Goal: Task Accomplishment & Management: Use online tool/utility

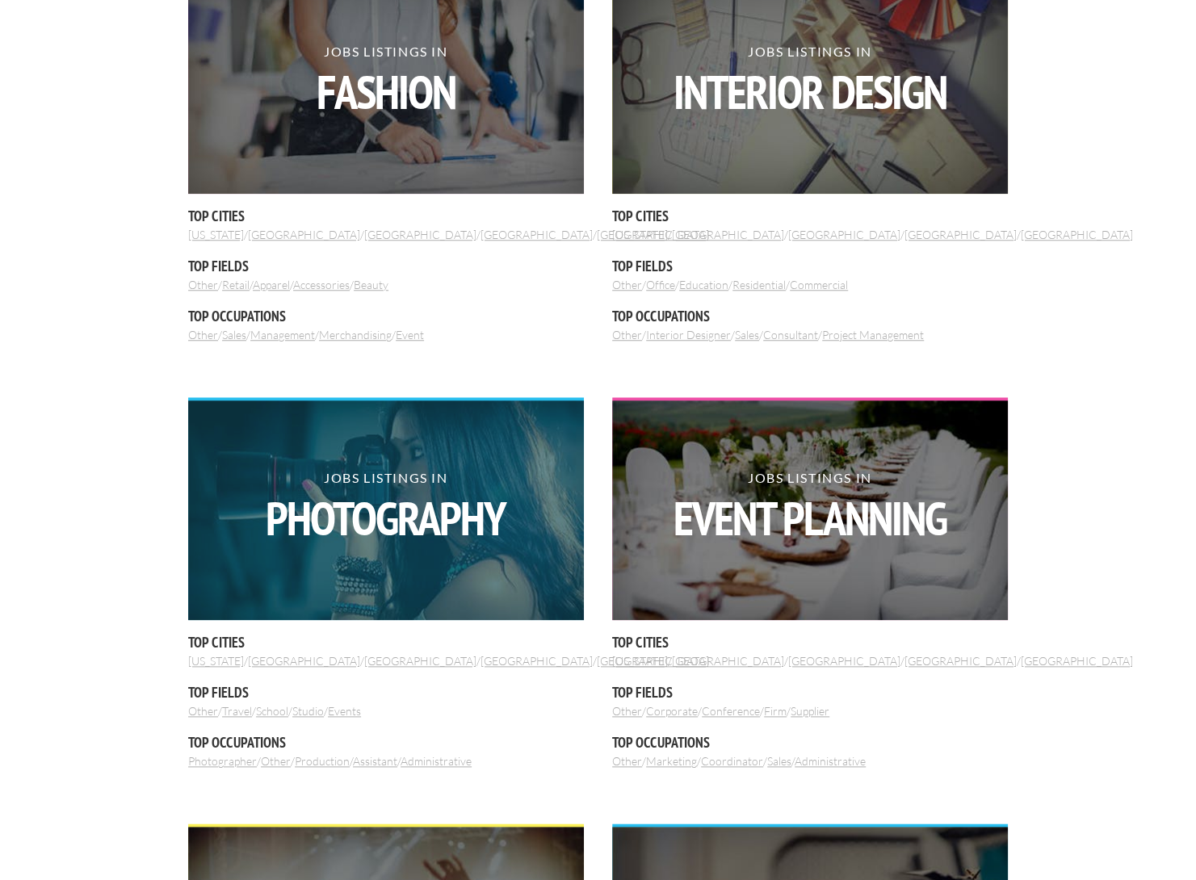
scroll to position [727, 0]
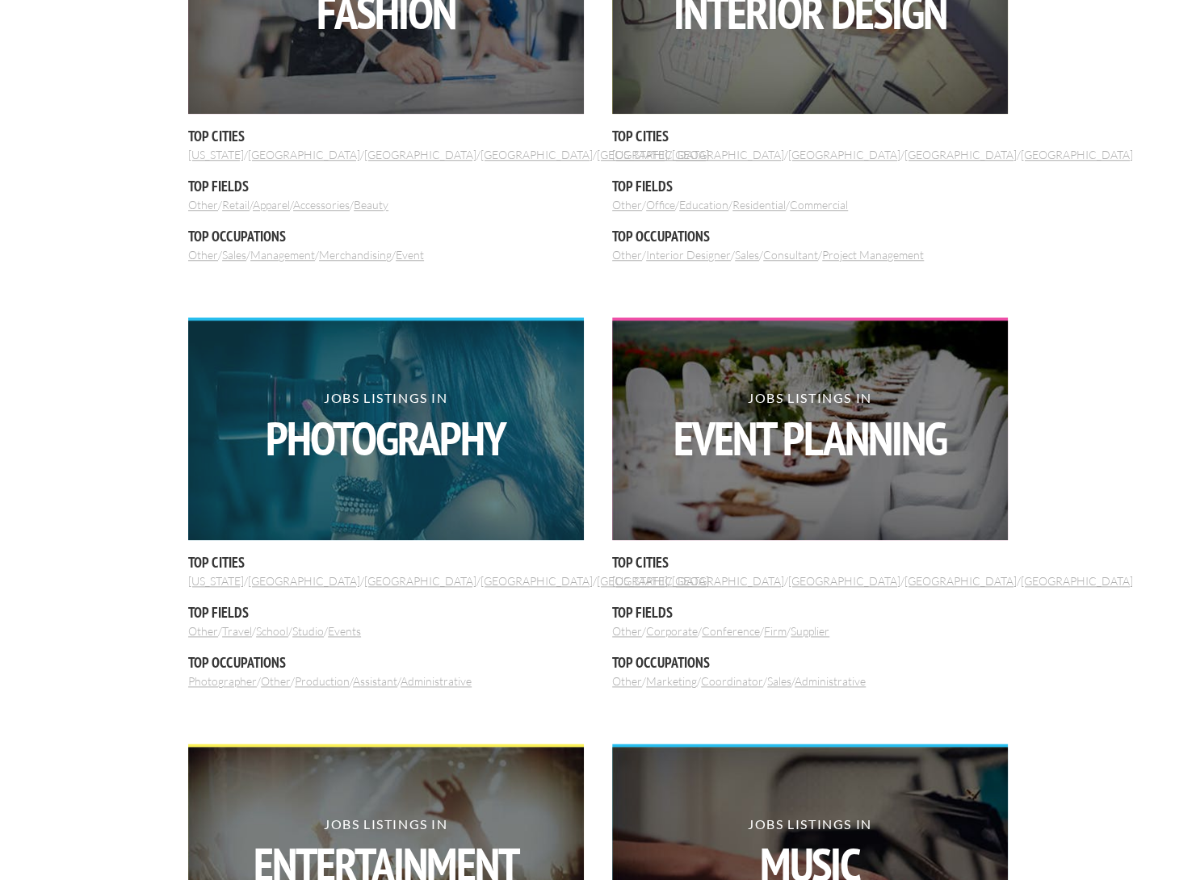
click at [339, 448] on strong "Photography" at bounding box center [386, 438] width 396 height 47
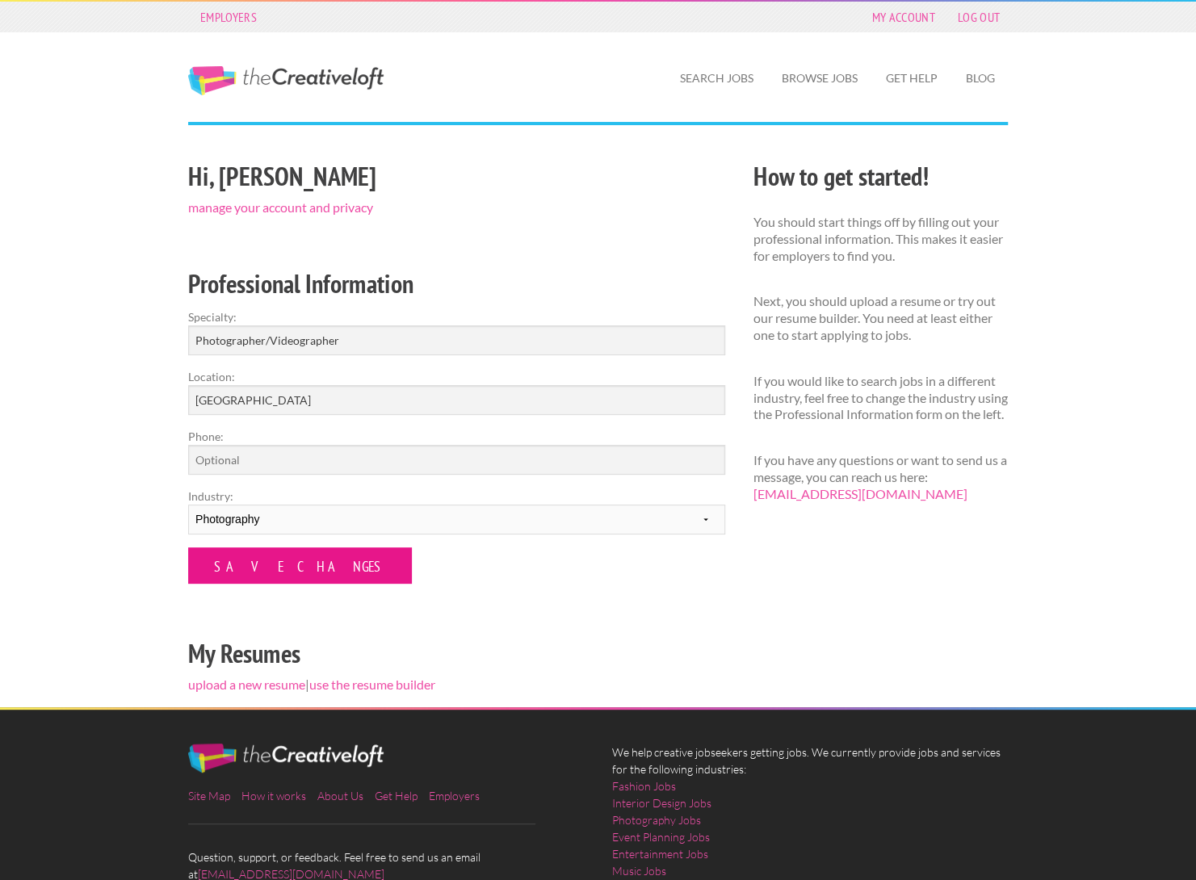
click at [275, 566] on input "Save Changes" at bounding box center [300, 565] width 224 height 36
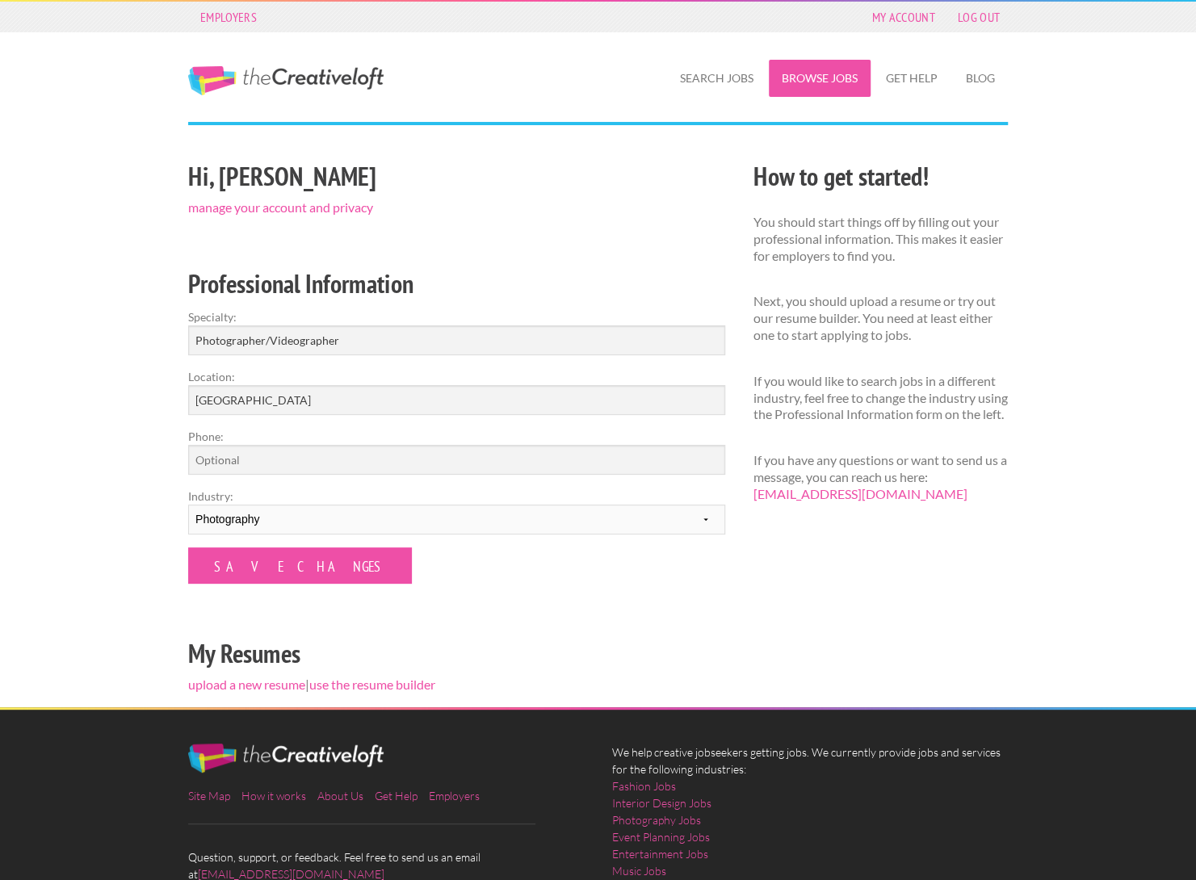
click at [811, 88] on link "Browse Jobs" at bounding box center [820, 78] width 102 height 37
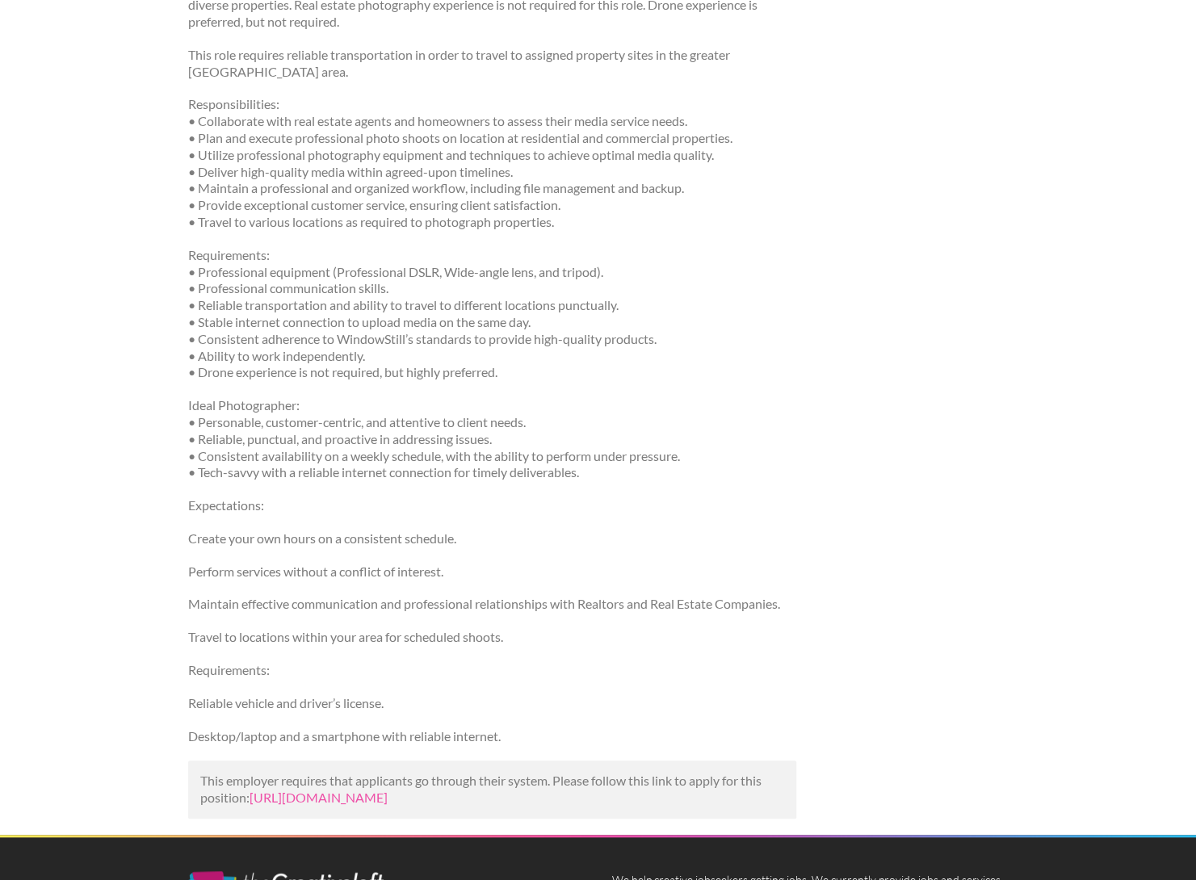
scroll to position [484, 0]
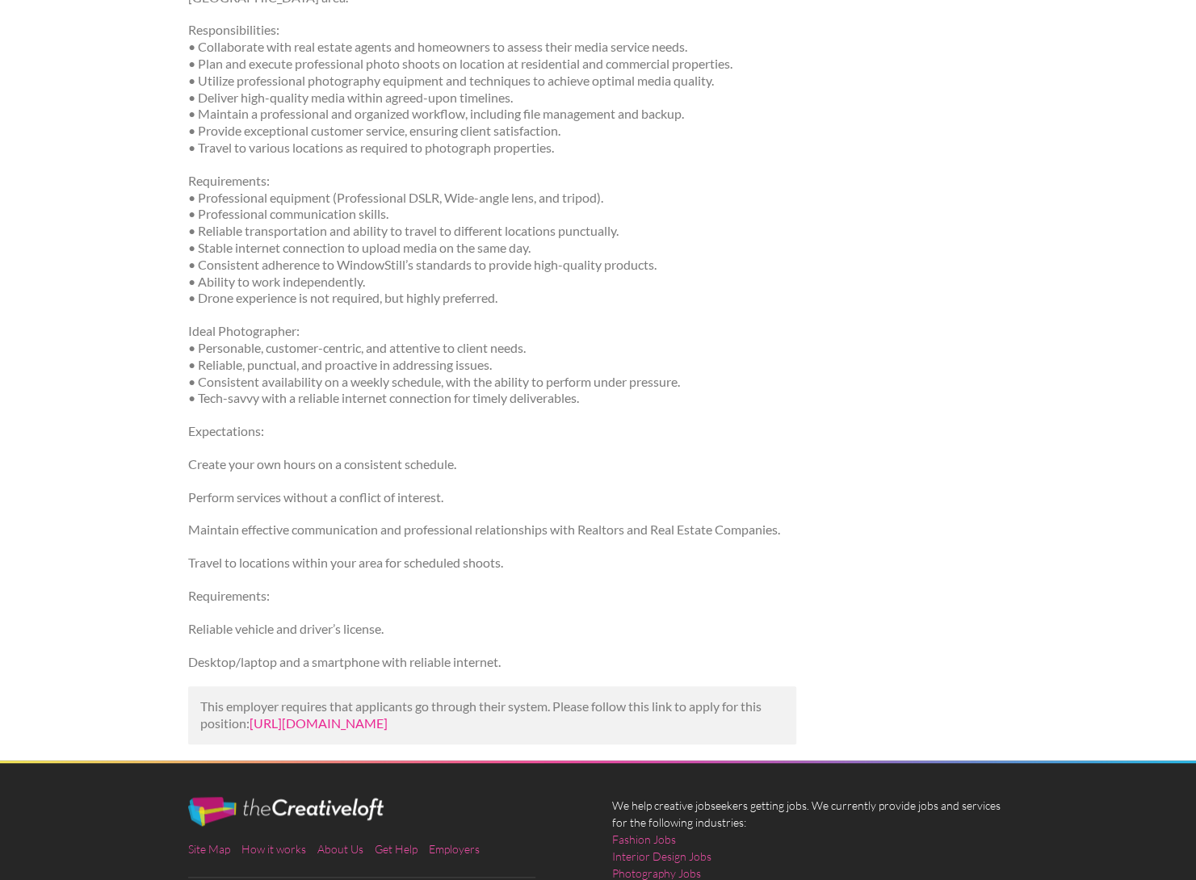
click at [388, 715] on link "https://zulich.com/job-listing/job/photographer-sales-at-windowstill-pittsburgh…" at bounding box center [319, 722] width 138 height 15
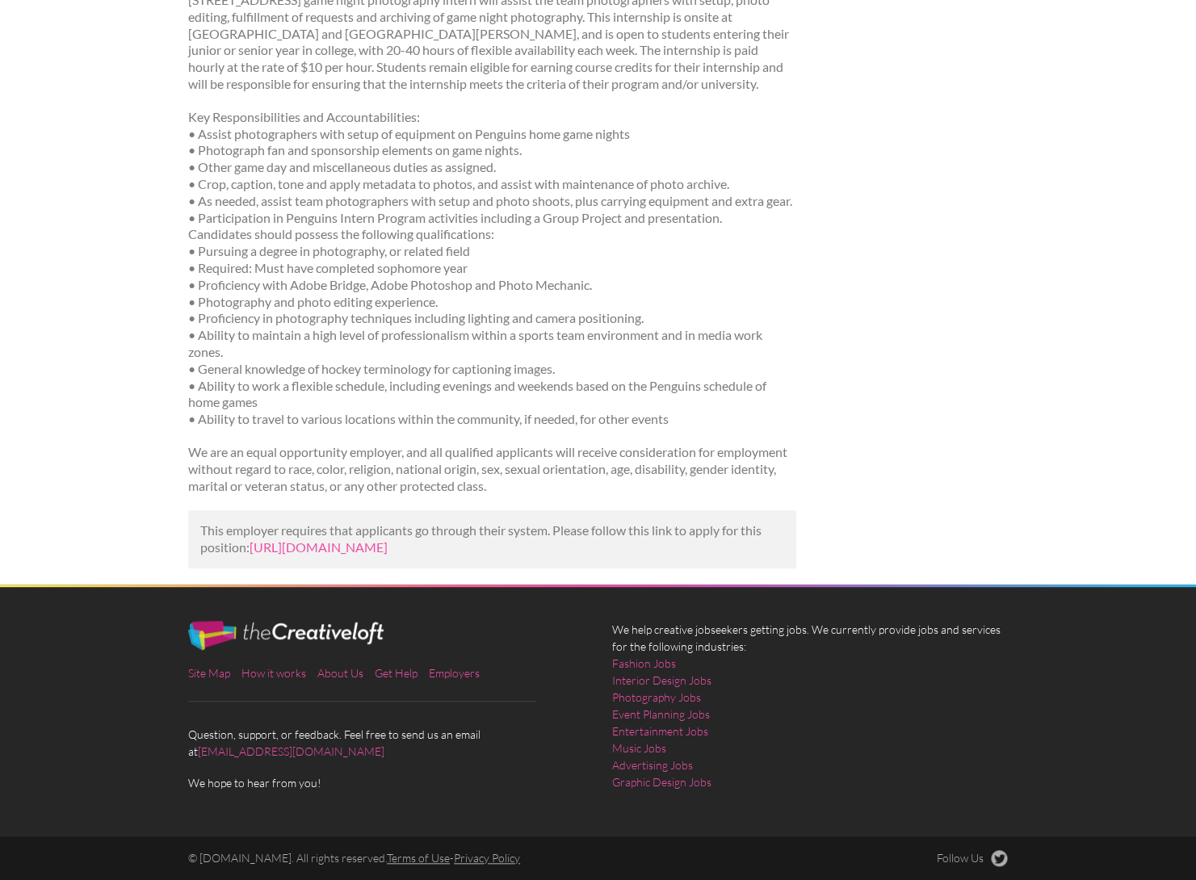
scroll to position [320, 0]
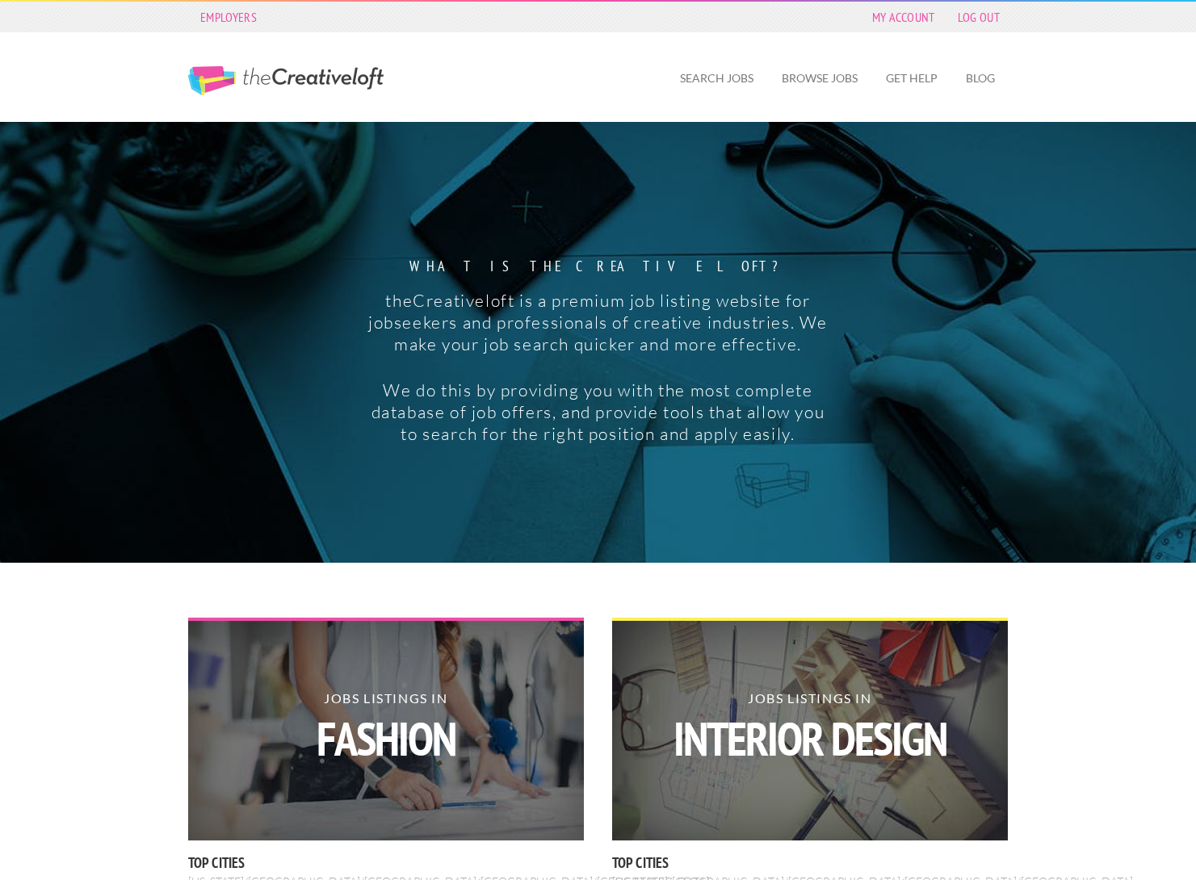
scroll to position [727, 0]
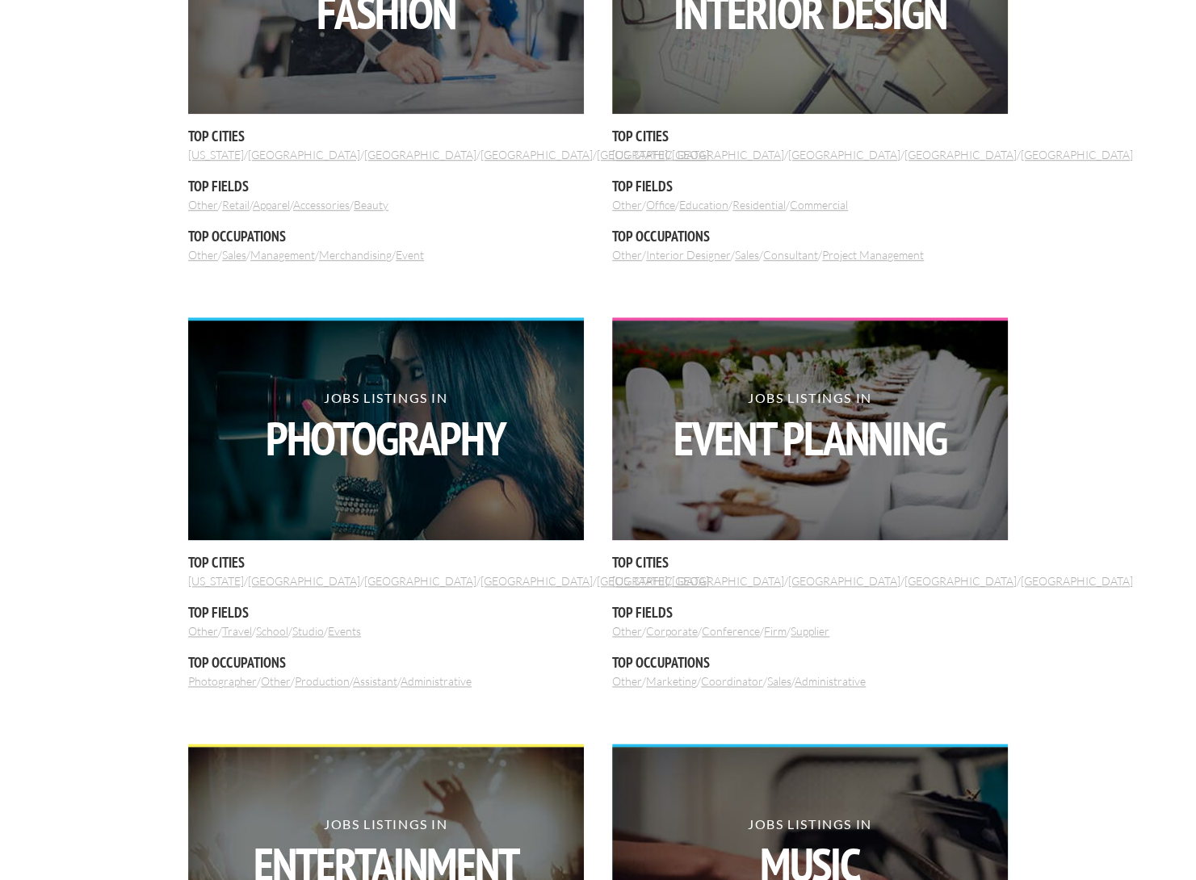
click at [386, 679] on link "Assistant" at bounding box center [375, 681] width 44 height 14
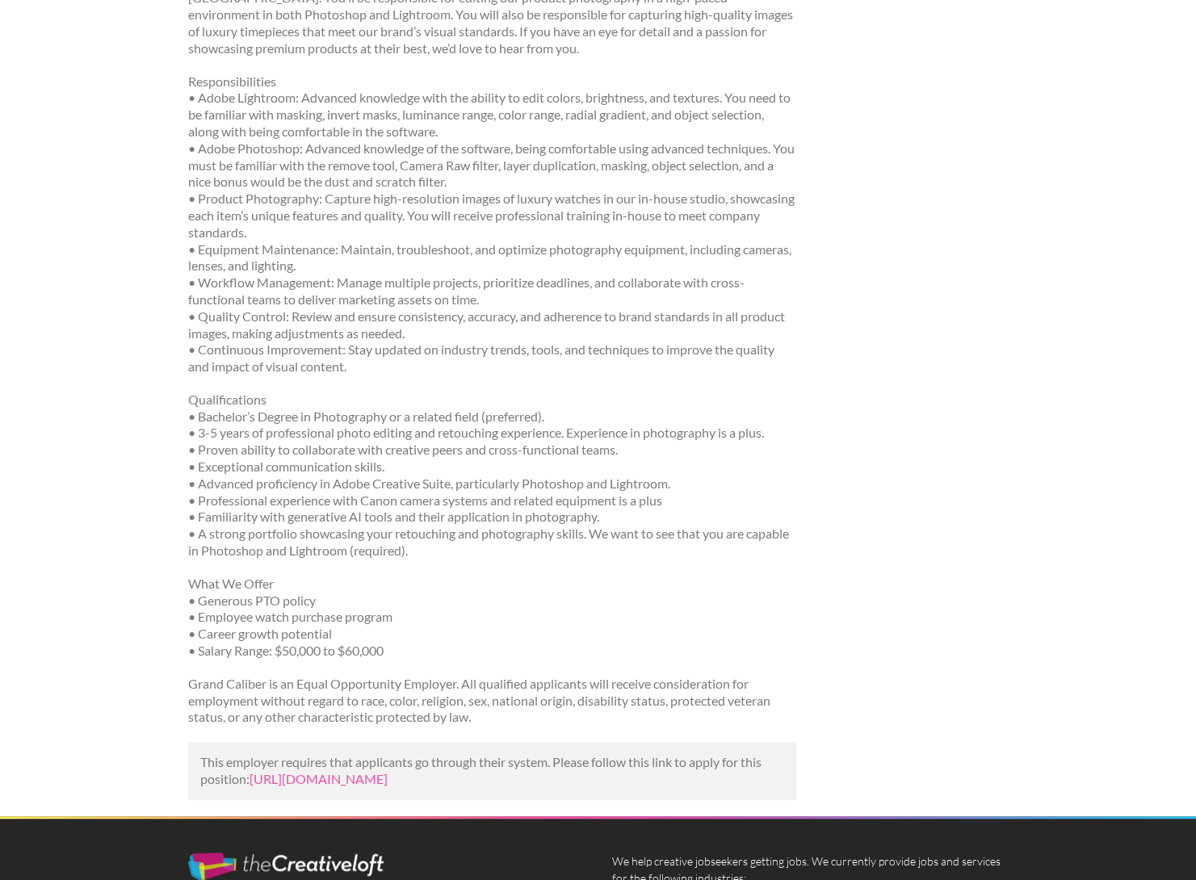
scroll to position [484, 0]
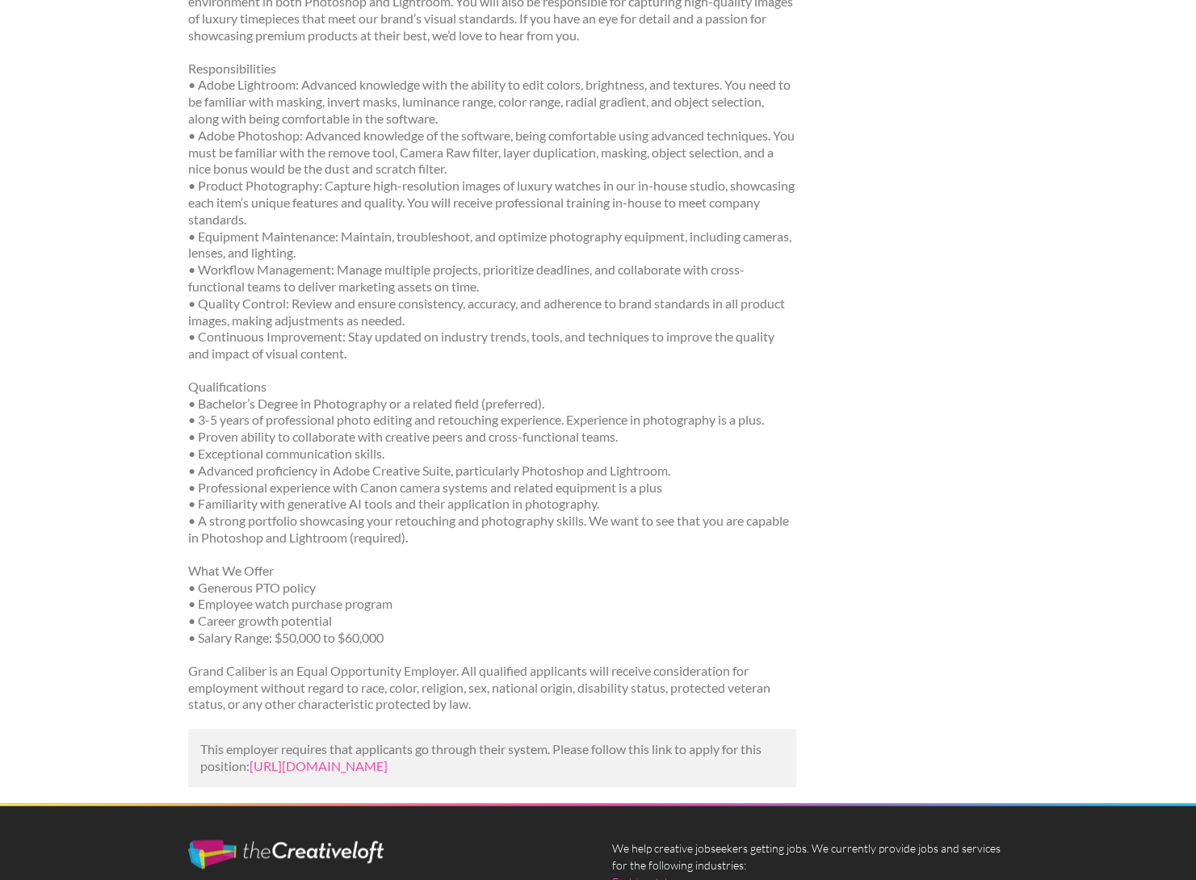
click at [348, 774] on p "This employer requires that applicants go through their system. Please follow t…" at bounding box center [492, 758] width 584 height 34
click at [346, 763] on link "https://www.linkedin.com/jobs/view/photo-retoucher-editor-at-grand-caliber-4296…" at bounding box center [319, 765] width 138 height 15
